Goal: Browse casually: Explore the website without a specific task or goal

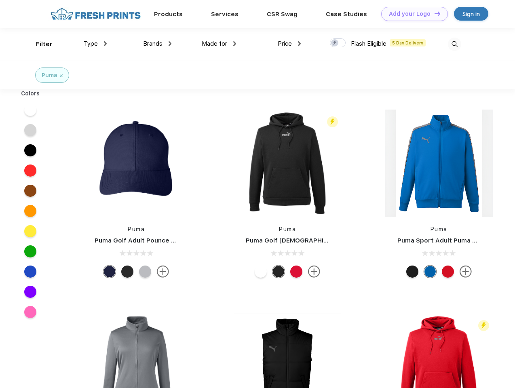
click at [412, 14] on link "Add your Logo Design Tool" at bounding box center [414, 14] width 67 height 14
click at [0, 0] on div "Design Tool" at bounding box center [0, 0] width 0 height 0
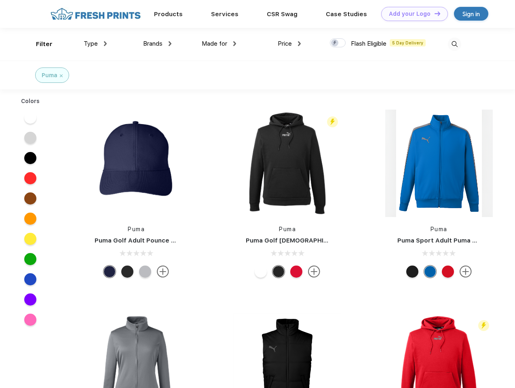
click at [434, 13] on link "Add your Logo Design Tool" at bounding box center [414, 14] width 67 height 14
click at [39, 44] on div "Filter" at bounding box center [44, 44] width 17 height 9
click at [95, 44] on span "Type" at bounding box center [91, 43] width 14 height 7
click at [157, 44] on span "Brands" at bounding box center [152, 43] width 19 height 7
click at [219, 44] on span "Made for" at bounding box center [214, 43] width 25 height 7
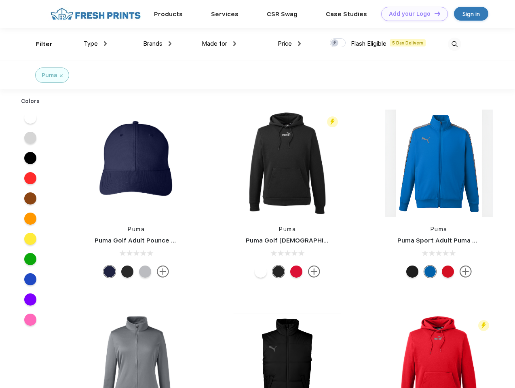
click at [289, 44] on span "Price" at bounding box center [285, 43] width 14 height 7
click at [338, 43] on div at bounding box center [338, 42] width 16 height 9
click at [335, 43] on input "checkbox" at bounding box center [332, 40] width 5 height 5
click at [454, 44] on img at bounding box center [454, 44] width 13 height 13
